Goal: Register for event/course

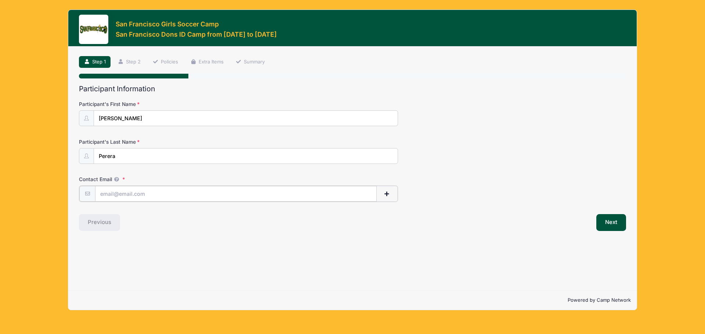
click at [144, 195] on input "Contact Email" at bounding box center [235, 194] width 281 height 16
type input "[EMAIL_ADDRESS][DOMAIN_NAME]"
click at [482, 210] on div "Participant Information Participant's First Name Naomi Participant's Last Name …" at bounding box center [352, 158] width 547 height 146
click at [608, 219] on button "Next" at bounding box center [611, 222] width 30 height 17
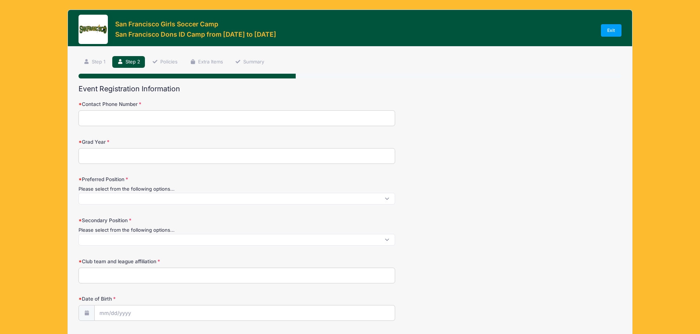
click at [162, 122] on input "Contact Phone Number" at bounding box center [237, 118] width 317 height 16
type input "8323141123"
click at [160, 155] on input "Grad Year" at bounding box center [237, 156] width 317 height 16
type input "2027"
click at [157, 200] on span at bounding box center [237, 199] width 317 height 12
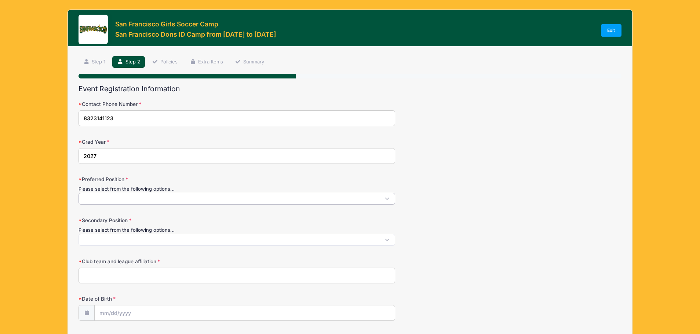
scroll to position [1, 0]
select select "F"
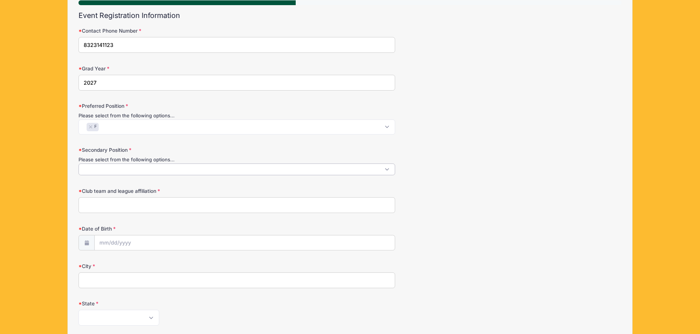
click at [98, 171] on span at bounding box center [237, 170] width 317 height 12
select select "M"
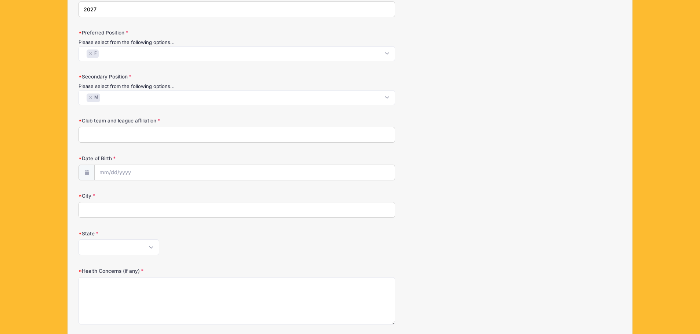
click at [110, 141] on input "Club team and league affiliation" at bounding box center [237, 135] width 317 height 16
type input "In Progress"
click at [411, 166] on div "Date of Birth" at bounding box center [350, 168] width 543 height 26
click at [133, 174] on input "Date of Birth" at bounding box center [245, 173] width 300 height 16
click at [108, 194] on icon at bounding box center [105, 192] width 5 height 5
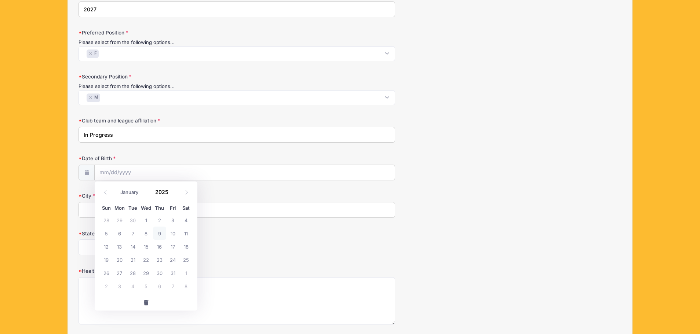
select select "8"
click at [101, 173] on input "Date of Birth" at bounding box center [245, 173] width 300 height 16
click at [172, 190] on span at bounding box center [172, 190] width 5 height 6
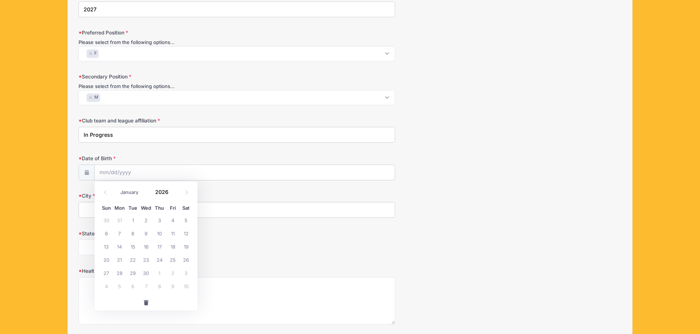
click at [172, 195] on span at bounding box center [172, 195] width 5 height 6
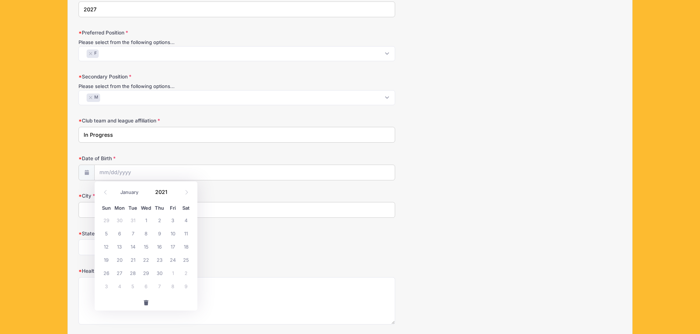
click at [172, 195] on span at bounding box center [172, 195] width 5 height 6
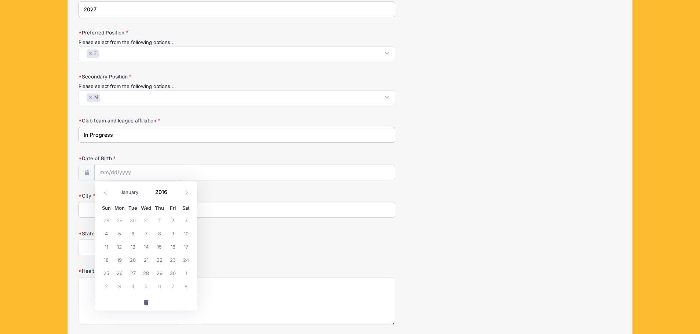
click at [172, 195] on span at bounding box center [172, 195] width 5 height 6
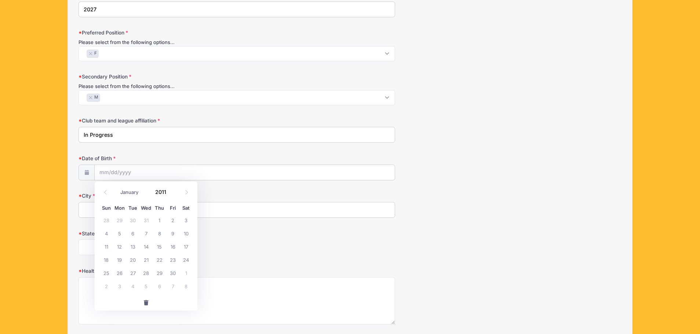
click at [172, 195] on span at bounding box center [172, 195] width 5 height 6
type input "2009"
click at [131, 235] on span "8" at bounding box center [132, 233] width 13 height 13
type input "09/08/2009"
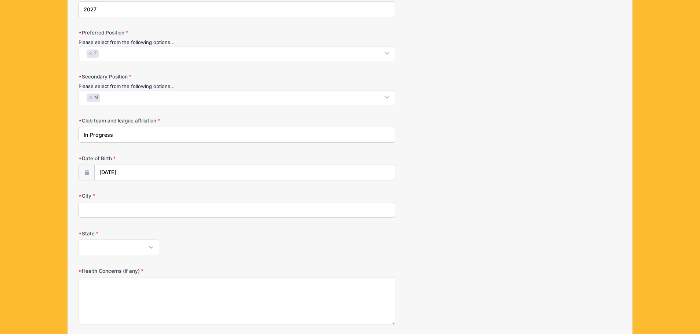
click at [111, 210] on input "City" at bounding box center [237, 210] width 317 height 16
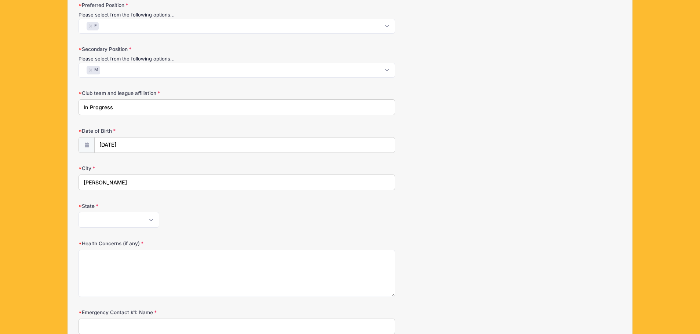
scroll to position [220, 0]
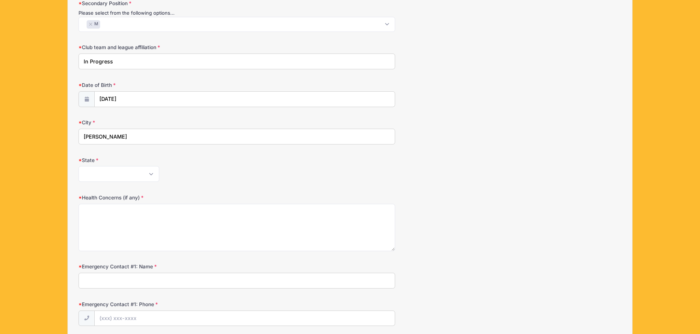
type input "Sugarland"
select select "TX"
click at [79, 166] on select "Alabama Alaska American Samoa Arizona Arkansas Armed Forces Africa Armed Forces…" at bounding box center [119, 174] width 81 height 16
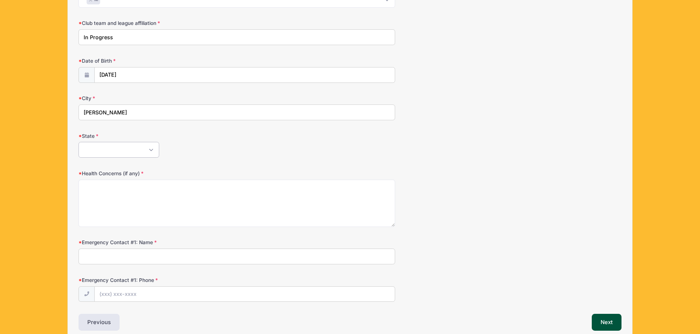
scroll to position [280, 0]
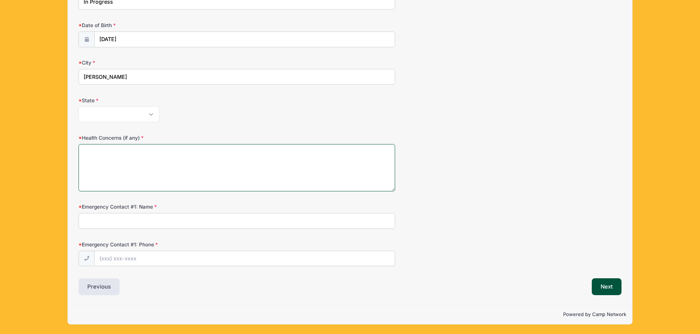
click at [207, 167] on textarea "Health Concerns (if any)" at bounding box center [237, 167] width 317 height 47
type textarea "None"
click at [137, 221] on input "Emergency Contact #1: Name" at bounding box center [237, 221] width 317 height 16
type input "Joseph Perera"
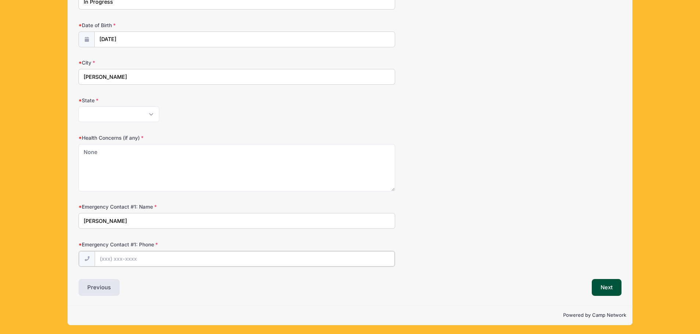
click at [104, 259] on input "Emergency Contact #1: Phone" at bounding box center [245, 259] width 300 height 16
type input "(832) 314-1123"
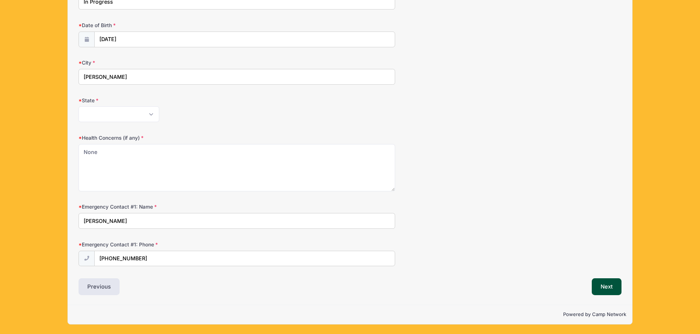
click at [490, 189] on div "Health Concerns (if any) None" at bounding box center [350, 162] width 543 height 57
click at [612, 286] on button "Next" at bounding box center [607, 287] width 30 height 17
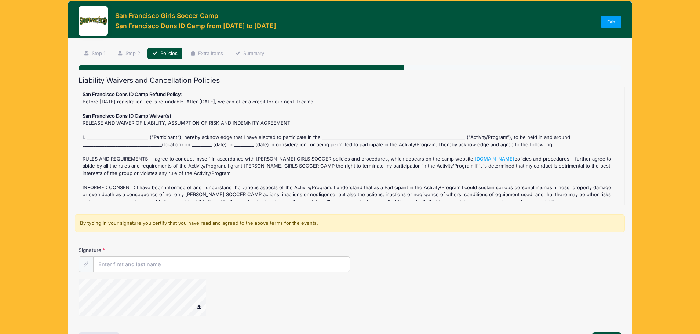
scroll to position [0, 0]
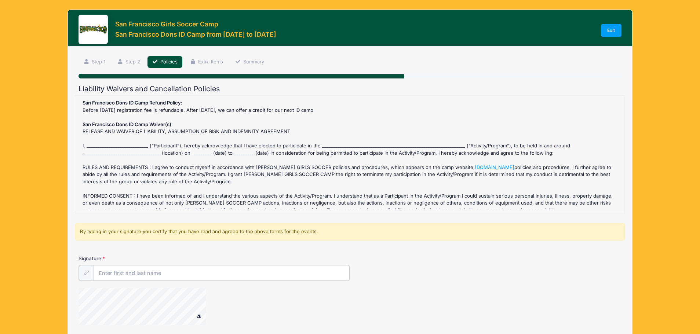
click at [125, 269] on input "Signature" at bounding box center [222, 273] width 256 height 16
type input "Naomi Perera"
click at [108, 142] on div "San Francisco Dons ID Camp Refund Policy : Before July 12 2025 registration fee…" at bounding box center [350, 154] width 542 height 110
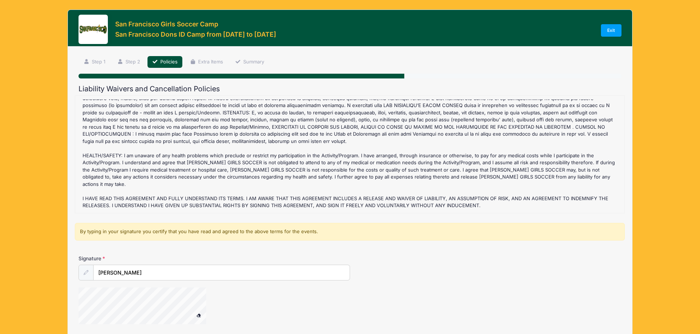
scroll to position [62, 0]
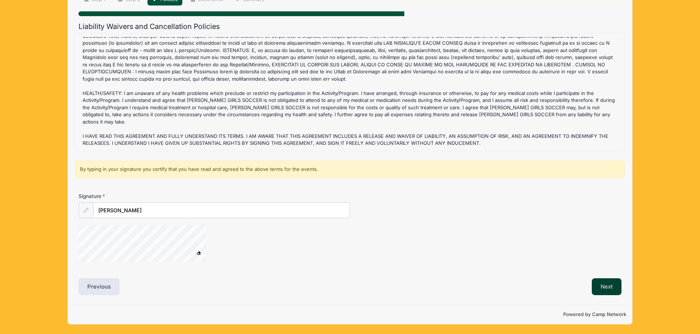
click at [607, 290] on button "Next" at bounding box center [607, 287] width 30 height 17
click at [608, 289] on button "Next" at bounding box center [607, 287] width 30 height 17
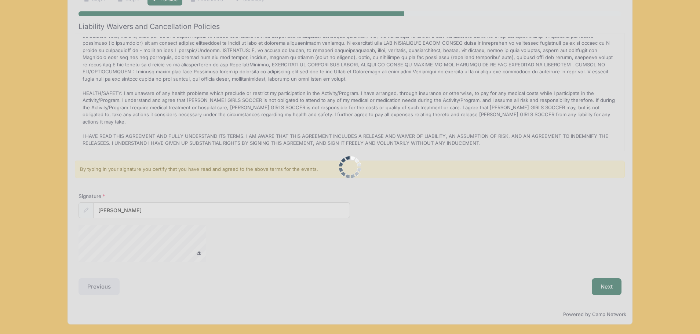
scroll to position [0, 0]
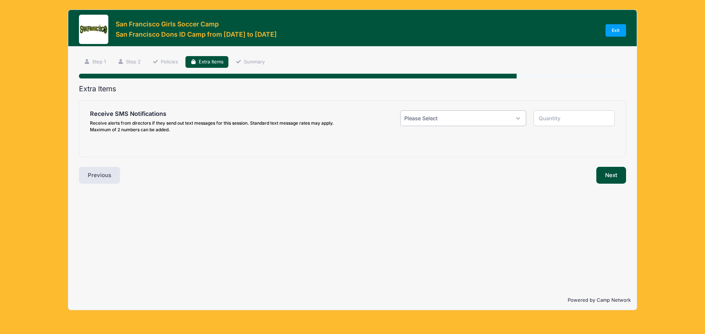
select select "1"
click at [400, 110] on select "Please Select Yes ($0.00) No" at bounding box center [463, 118] width 126 height 16
type input "1"
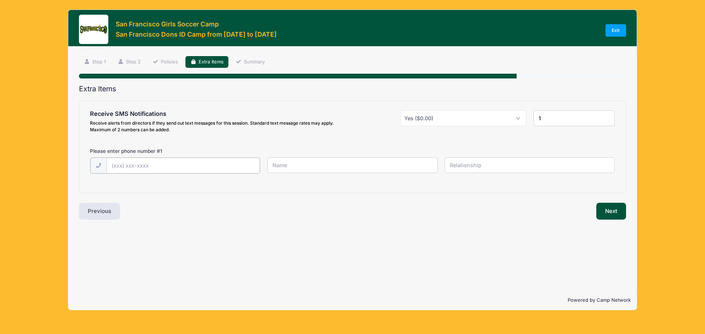
click at [167, 168] on input "text" at bounding box center [182, 166] width 153 height 16
type input "(832) 314-1123"
click at [361, 168] on input "text" at bounding box center [352, 165] width 170 height 16
type input "Joseph Perera"
type input "Father"
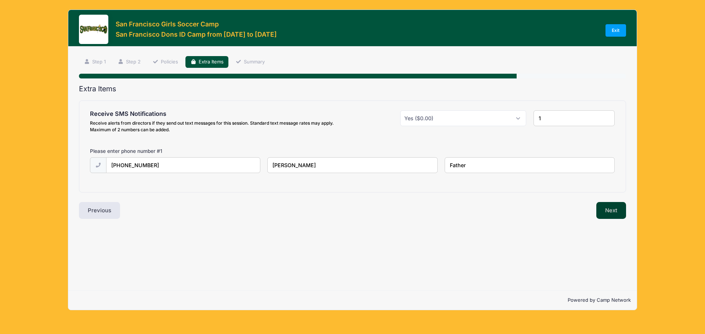
click at [611, 213] on button "Next" at bounding box center [611, 210] width 30 height 17
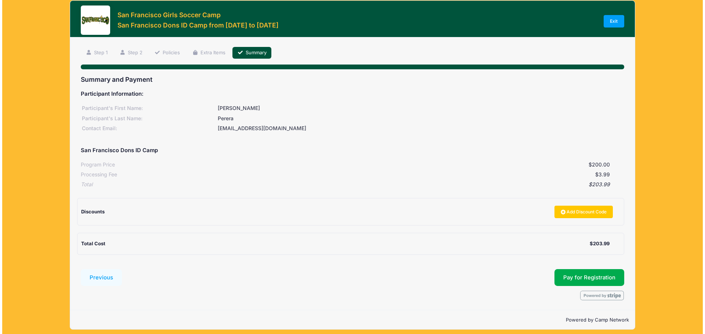
scroll to position [14, 0]
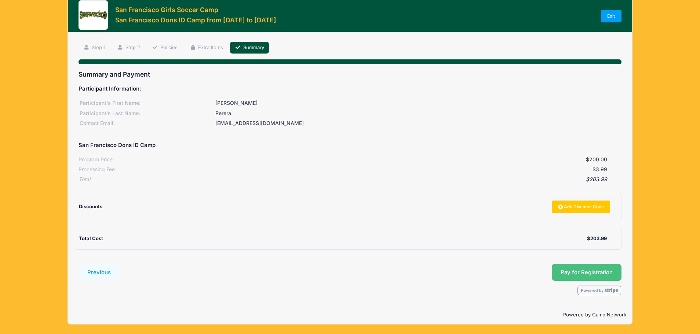
click at [593, 276] on button "Pay for Registration" at bounding box center [587, 272] width 70 height 17
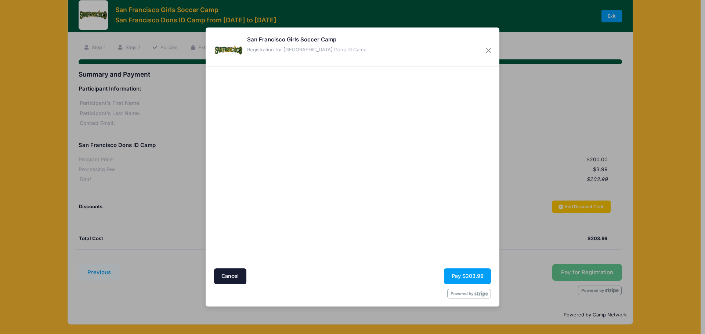
click at [391, 218] on div at bounding box center [423, 167] width 135 height 195
click at [464, 273] on button "Pay $203.99" at bounding box center [467, 277] width 47 height 16
